Goal: Transaction & Acquisition: Download file/media

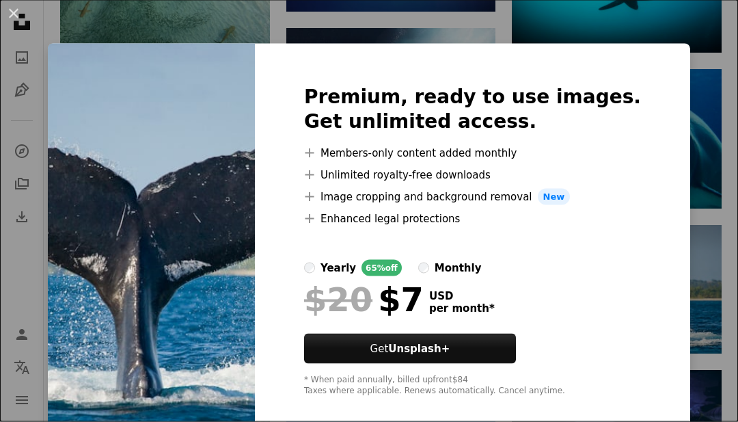
scroll to position [7383, 0]
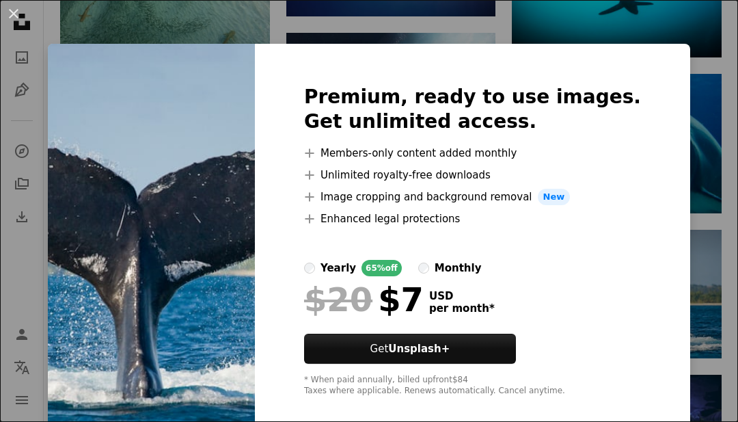
click at [9, 12] on button "An X shape" at bounding box center [13, 13] width 16 height 16
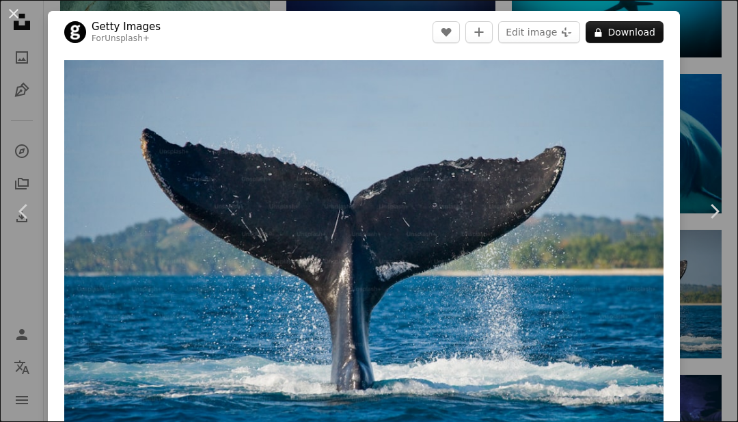
scroll to position [7370, 0]
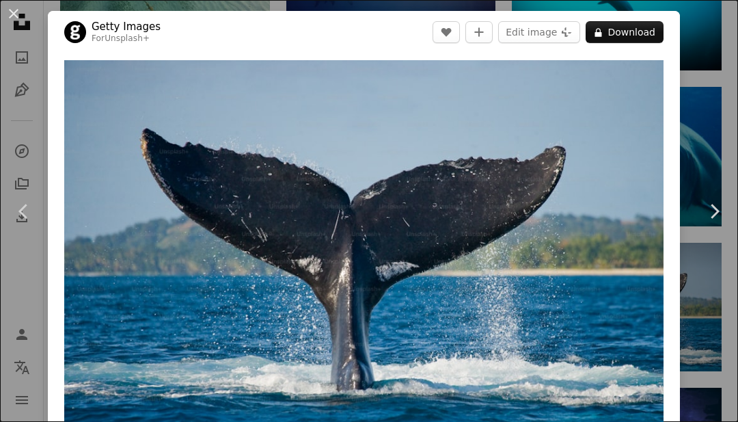
click at [17, 10] on button "An X shape" at bounding box center [13, 13] width 16 height 16
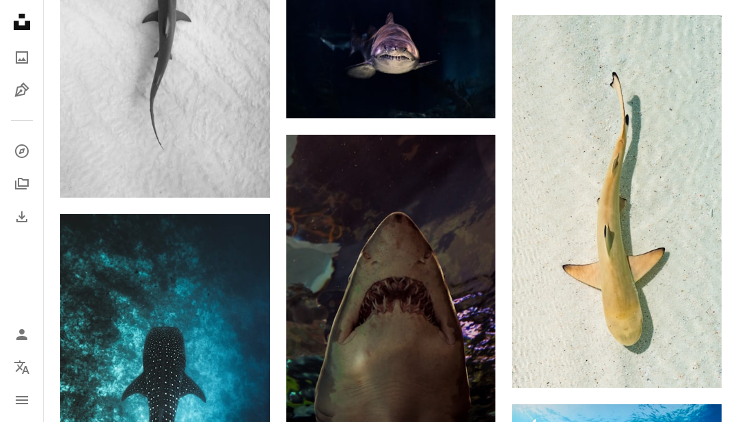
scroll to position [1671, 0]
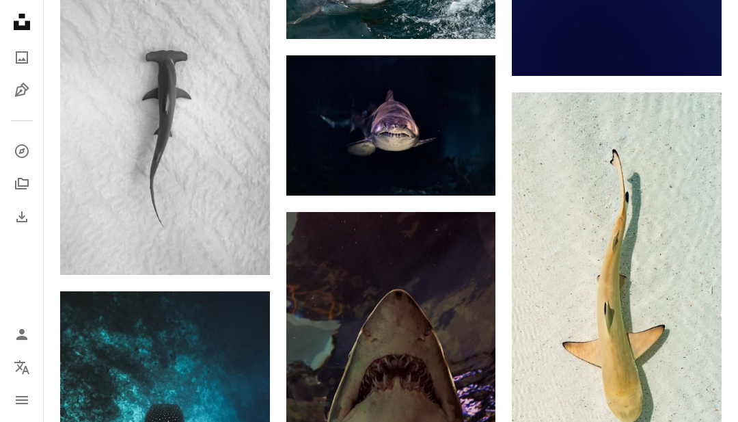
click at [641, 363] on img at bounding box center [617, 279] width 210 height 373
click at [661, 357] on img at bounding box center [617, 278] width 210 height 373
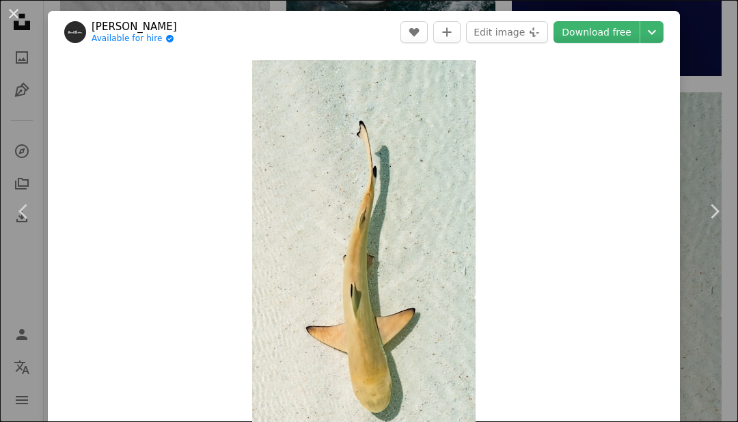
click at [661, 36] on icon "Chevron down" at bounding box center [652, 32] width 22 height 16
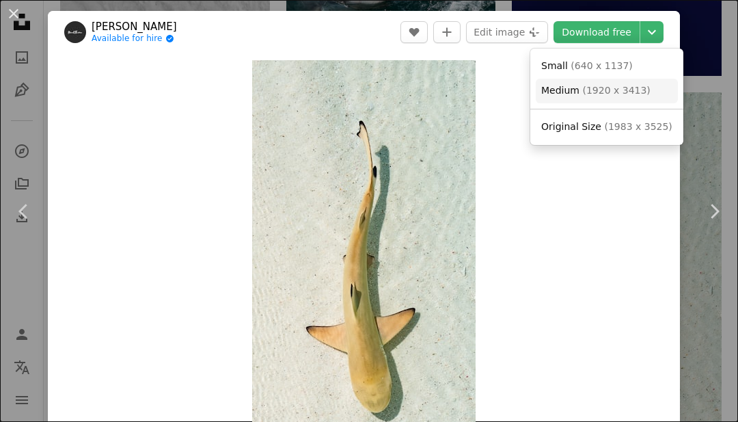
click at [633, 99] on link "Medium ( 1920 x 3413 )" at bounding box center [607, 91] width 142 height 25
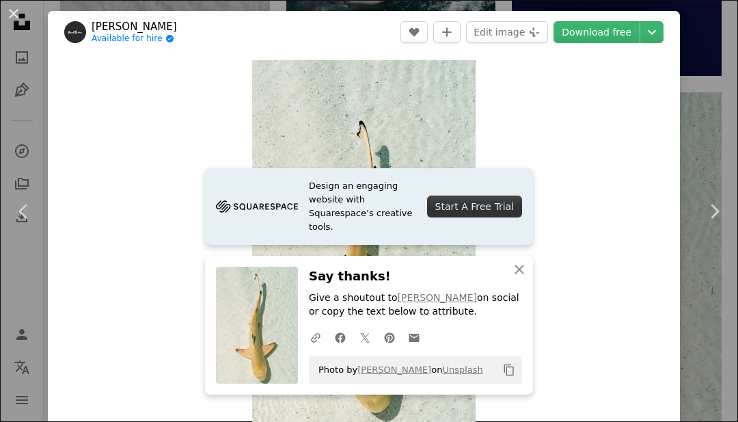
click at [725, 81] on div "An X shape Chevron left Chevron right Design an engaging website with Squarespa…" at bounding box center [369, 211] width 738 height 422
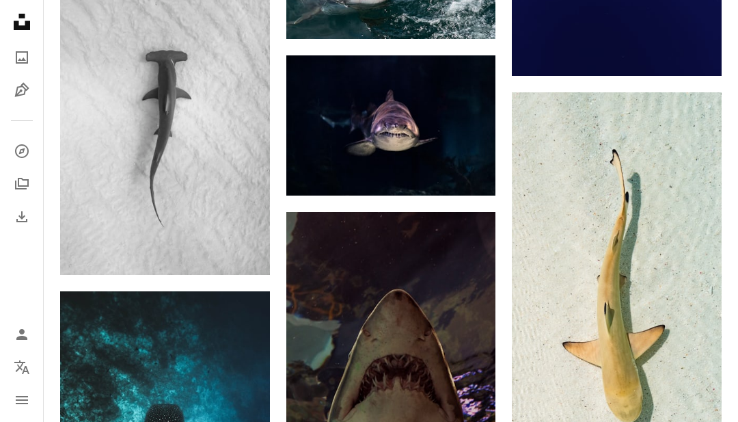
click at [712, 92] on img at bounding box center [617, 278] width 210 height 373
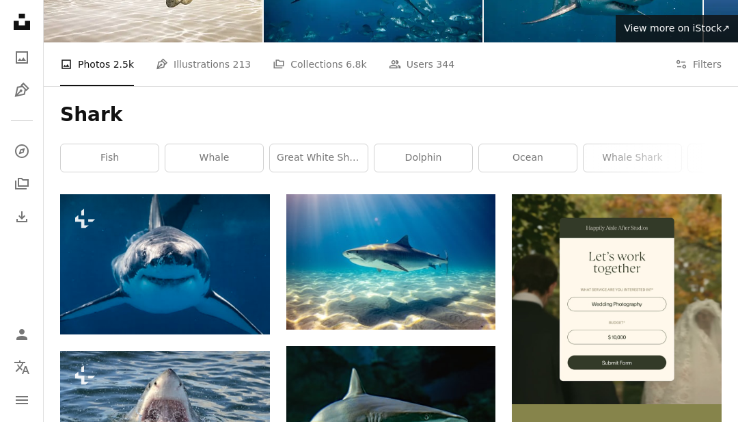
scroll to position [0, 0]
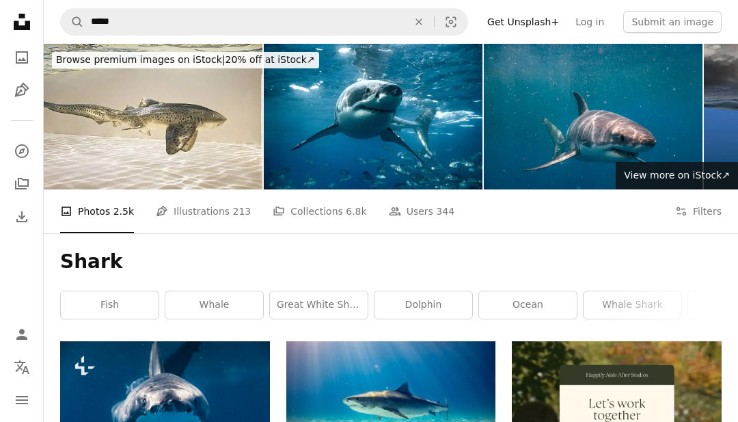
click at [429, 31] on button "An X shape" at bounding box center [419, 22] width 30 height 26
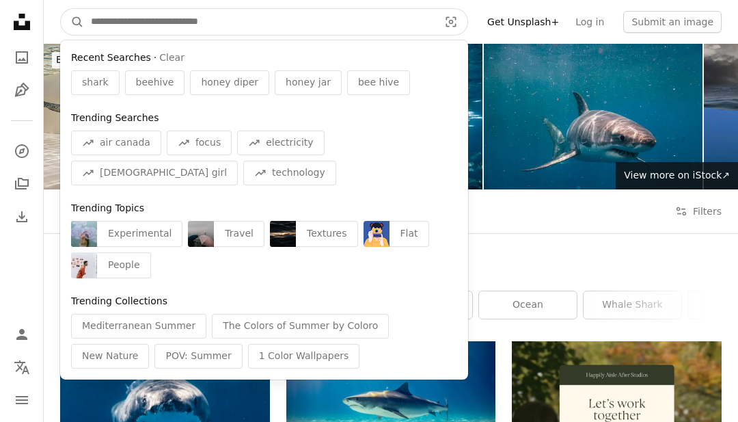
click at [428, 31] on input "Find visuals sitewide" at bounding box center [259, 22] width 351 height 26
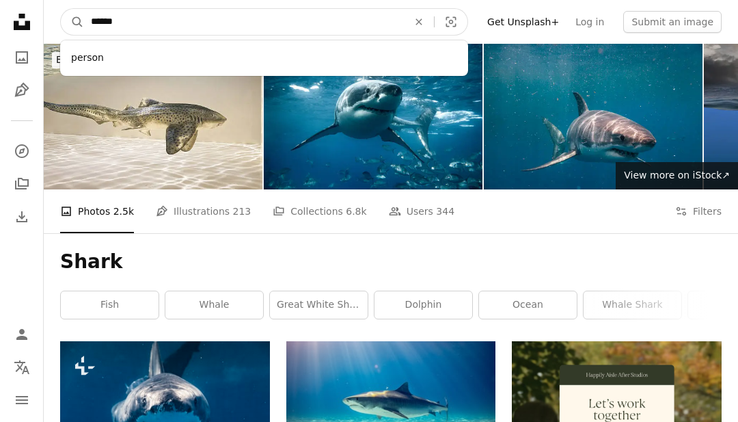
type input "******"
click at [72, 22] on button "A magnifying glass" at bounding box center [72, 22] width 23 height 26
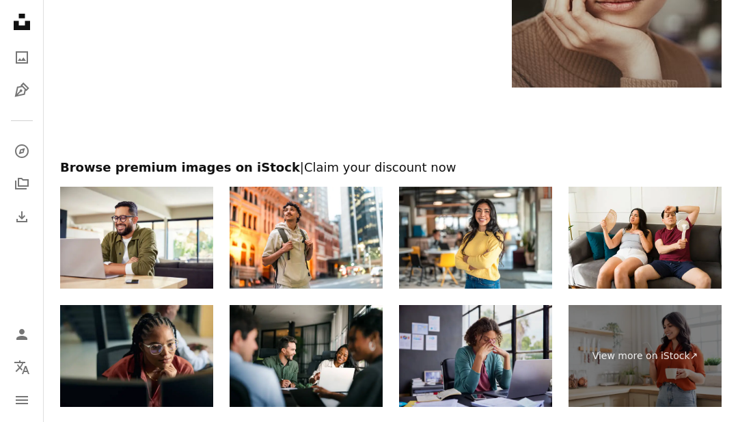
scroll to position [2591, 0]
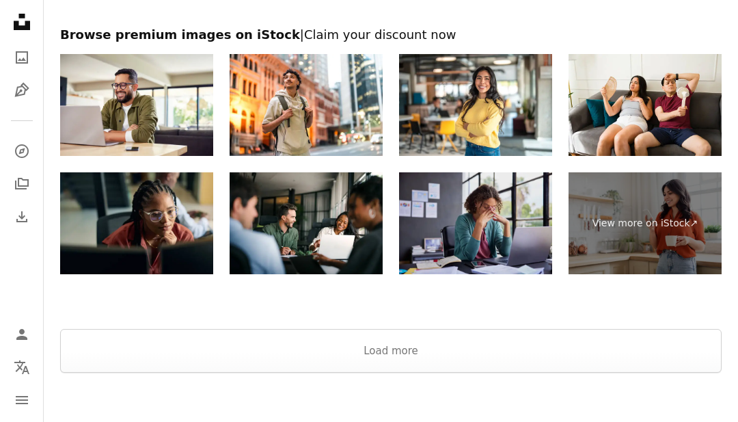
click at [455, 356] on button "Load more" at bounding box center [391, 351] width 662 height 44
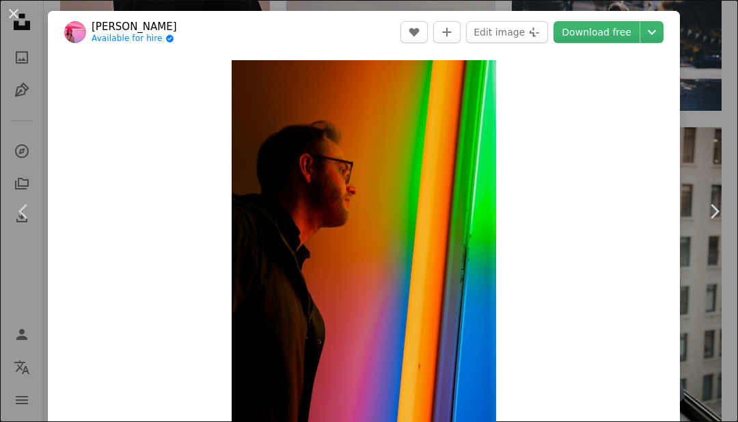
click at [731, 96] on div "An X shape Chevron left Chevron right Mahdis Mousavi Available for hire A check…" at bounding box center [369, 211] width 738 height 422
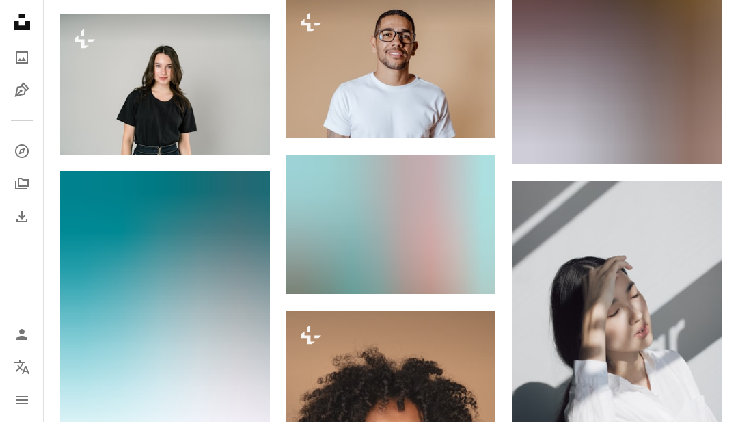
scroll to position [3914, 0]
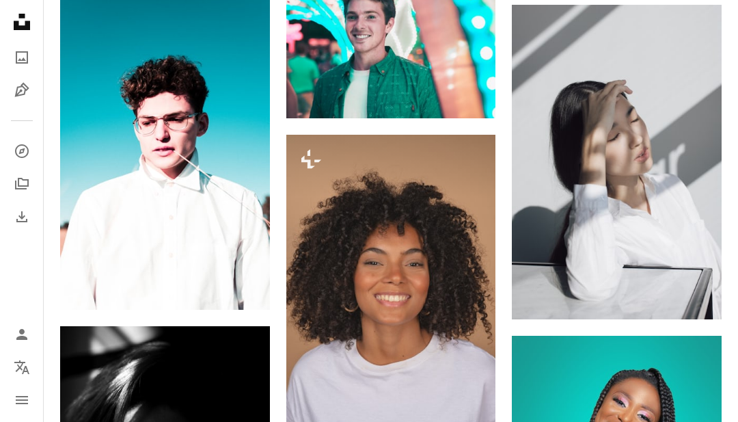
click at [529, 185] on img at bounding box center [617, 162] width 210 height 315
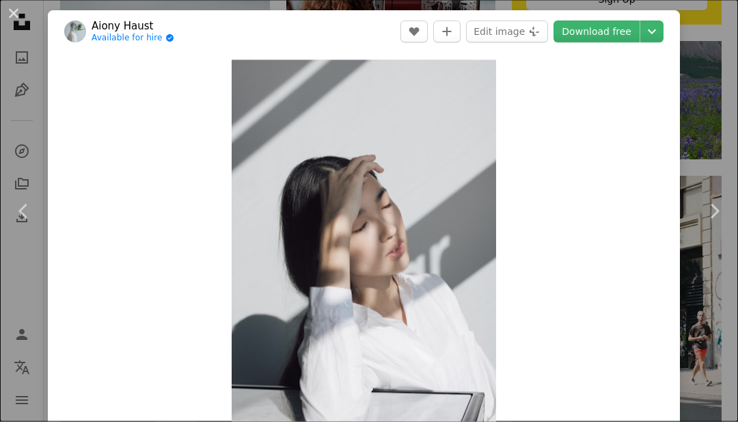
click at [702, 80] on div "An X shape Chevron left Chevron right Aiony Haust Available for hire A checkmar…" at bounding box center [369, 211] width 738 height 422
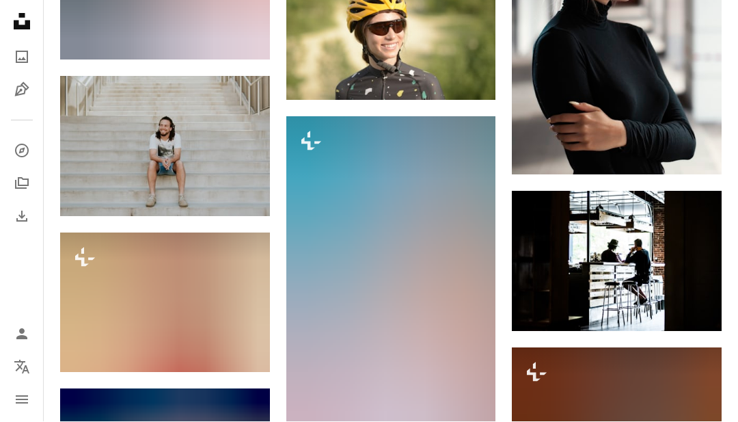
scroll to position [21645, 0]
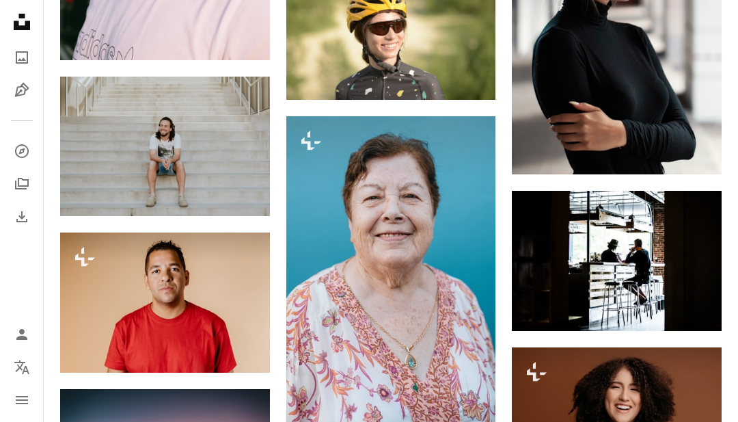
click at [125, 156] on img at bounding box center [165, 147] width 210 height 140
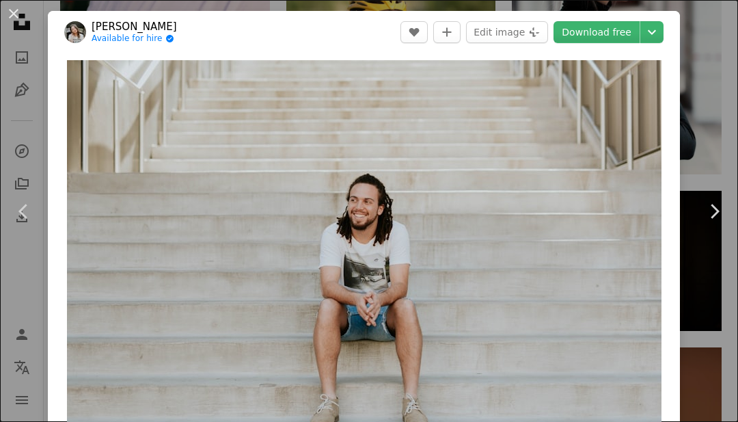
click at [662, 29] on icon "Chevron down" at bounding box center [652, 32] width 22 height 16
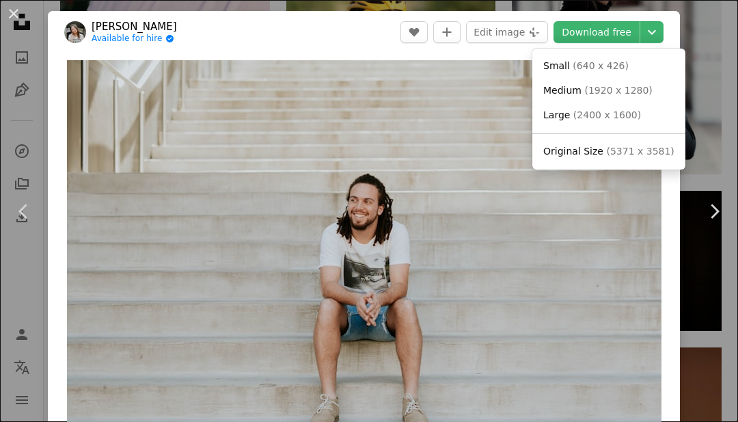
click at [25, 188] on dialog "An X shape Chevron left Chevron right [PERSON_NAME] Available for hire A checkm…" at bounding box center [369, 211] width 738 height 422
click at [25, 188] on div "An X shape Chevron left Chevron right [PERSON_NAME] Available for hire A checkm…" at bounding box center [369, 211] width 738 height 422
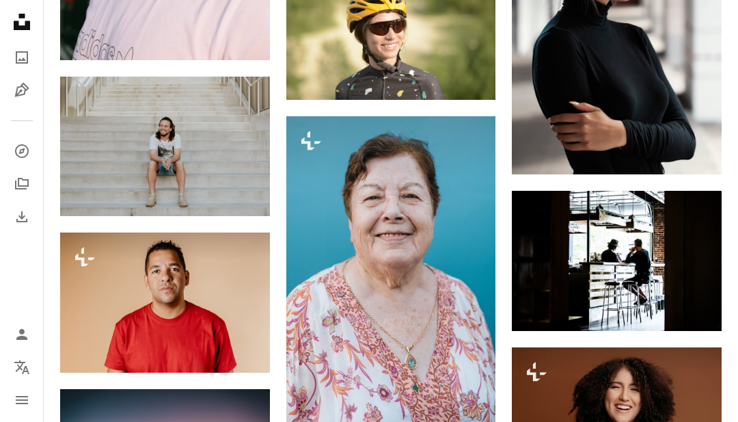
click at [11, 189] on link "A stack of folders" at bounding box center [21, 183] width 27 height 27
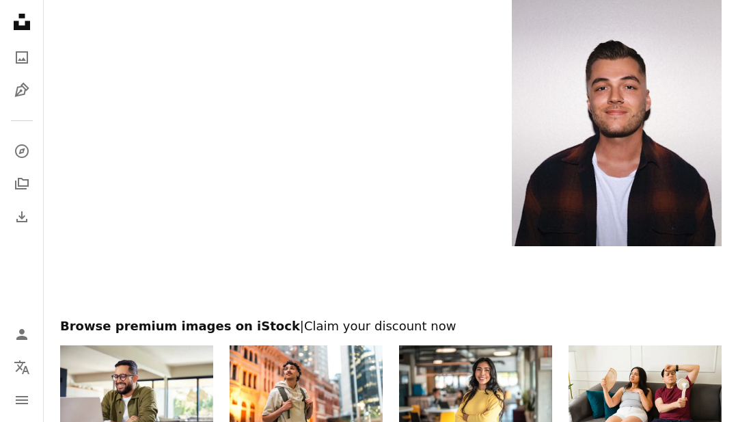
scroll to position [24971, 0]
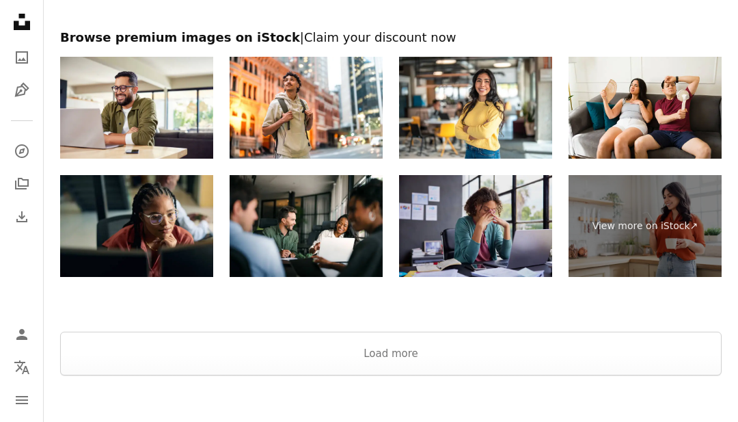
click at [419, 332] on button "Load more" at bounding box center [391, 354] width 662 height 44
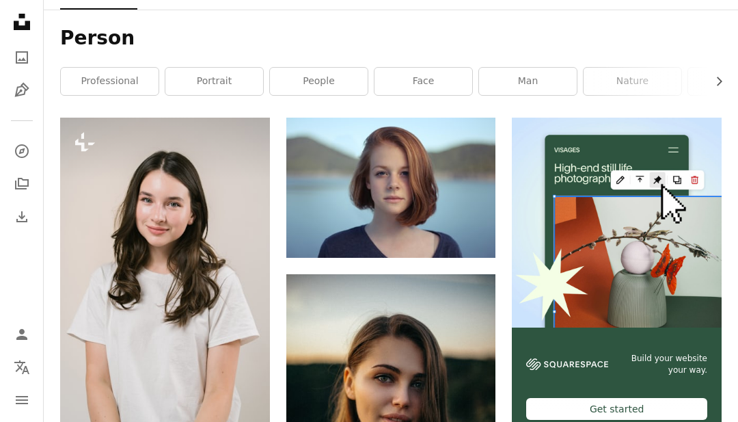
scroll to position [0, 0]
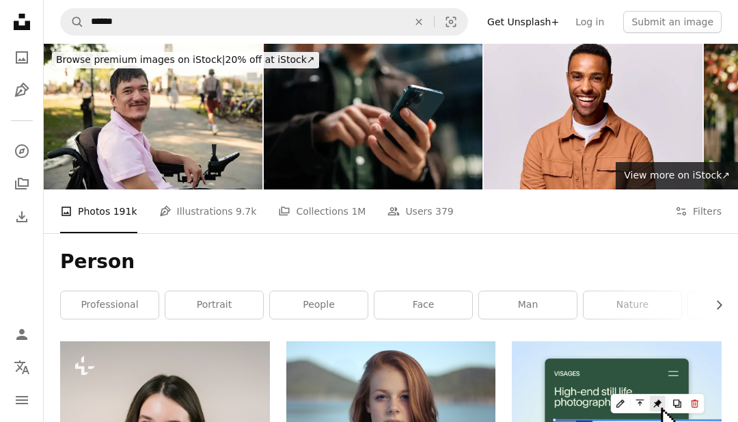
click at [427, 27] on icon "An X shape" at bounding box center [419, 21] width 30 height 11
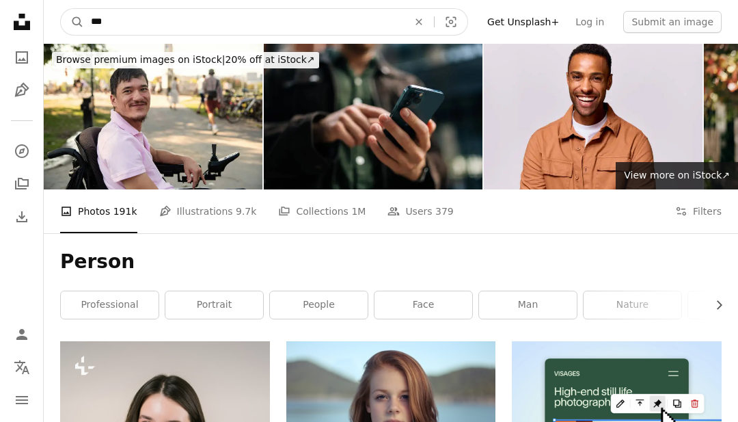
type input "****"
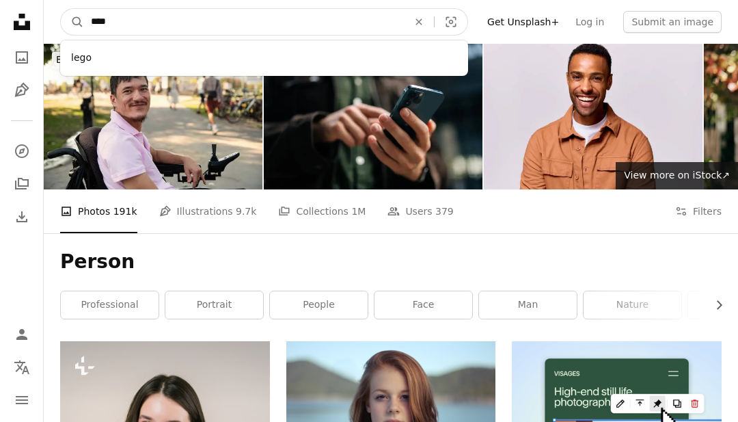
click at [72, 22] on button "A magnifying glass" at bounding box center [72, 22] width 23 height 26
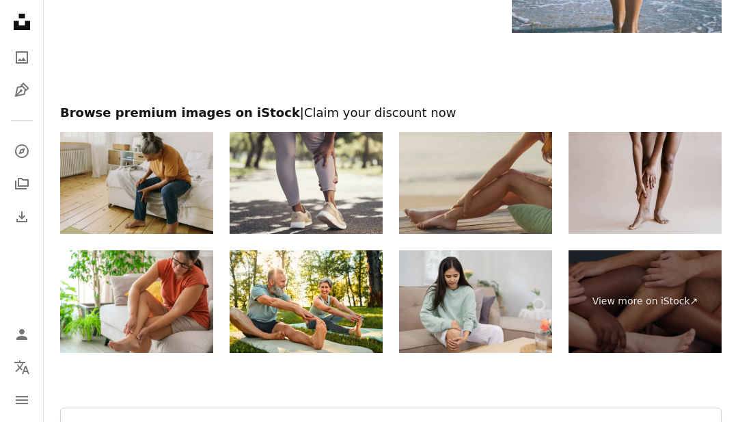
scroll to position [2617, 0]
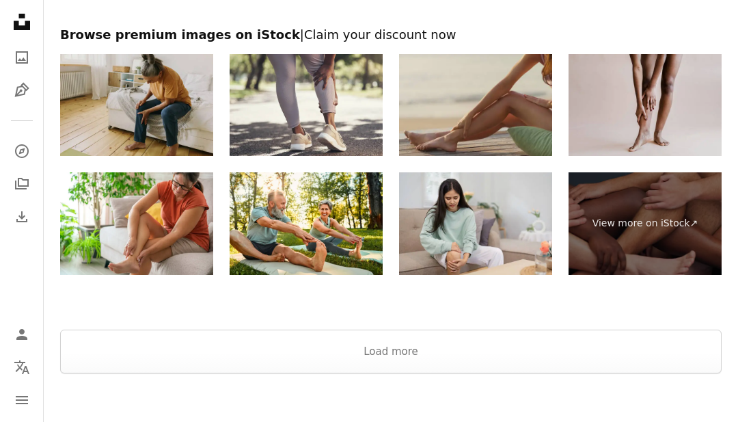
click at [506, 367] on button "Load more" at bounding box center [391, 352] width 662 height 44
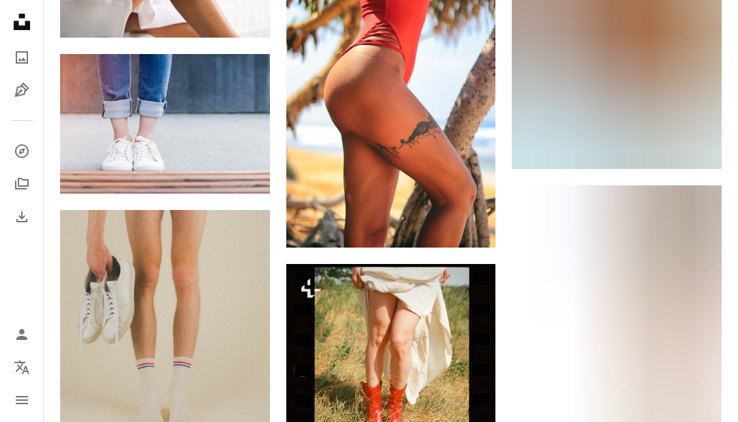
scroll to position [6978, 0]
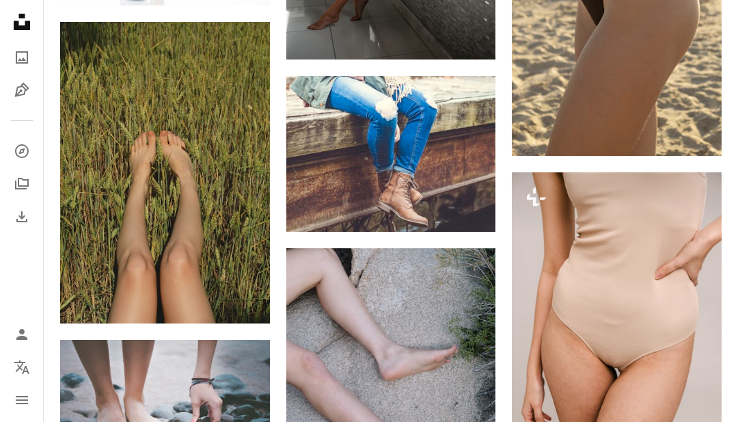
click at [205, 226] on img at bounding box center [165, 174] width 210 height 302
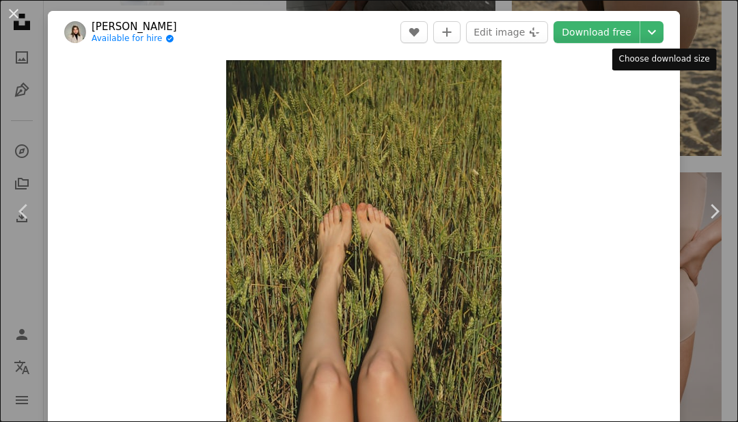
click at [663, 28] on icon "Chevron down" at bounding box center [652, 32] width 22 height 16
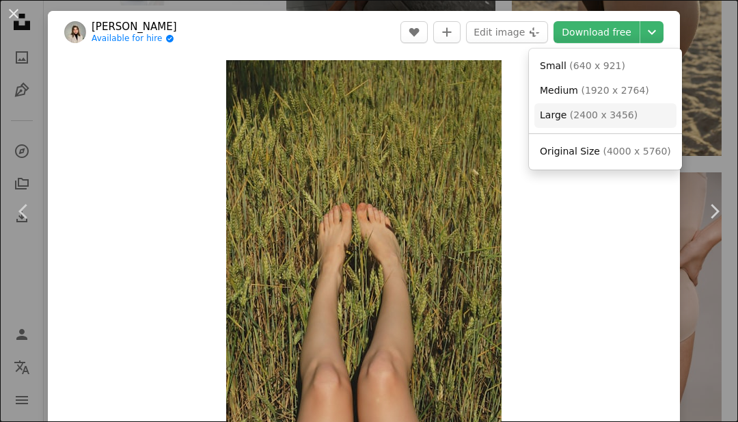
click at [594, 109] on span "( 2400 x 3456 )" at bounding box center [604, 114] width 68 height 11
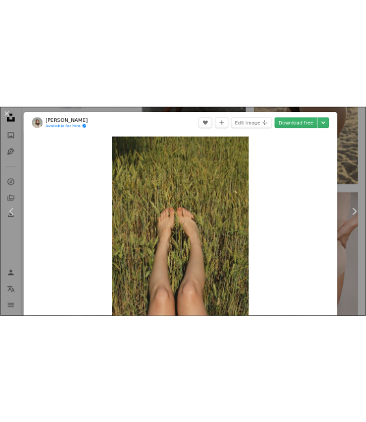
scroll to position [2518, 0]
